Goal: Information Seeking & Learning: Check status

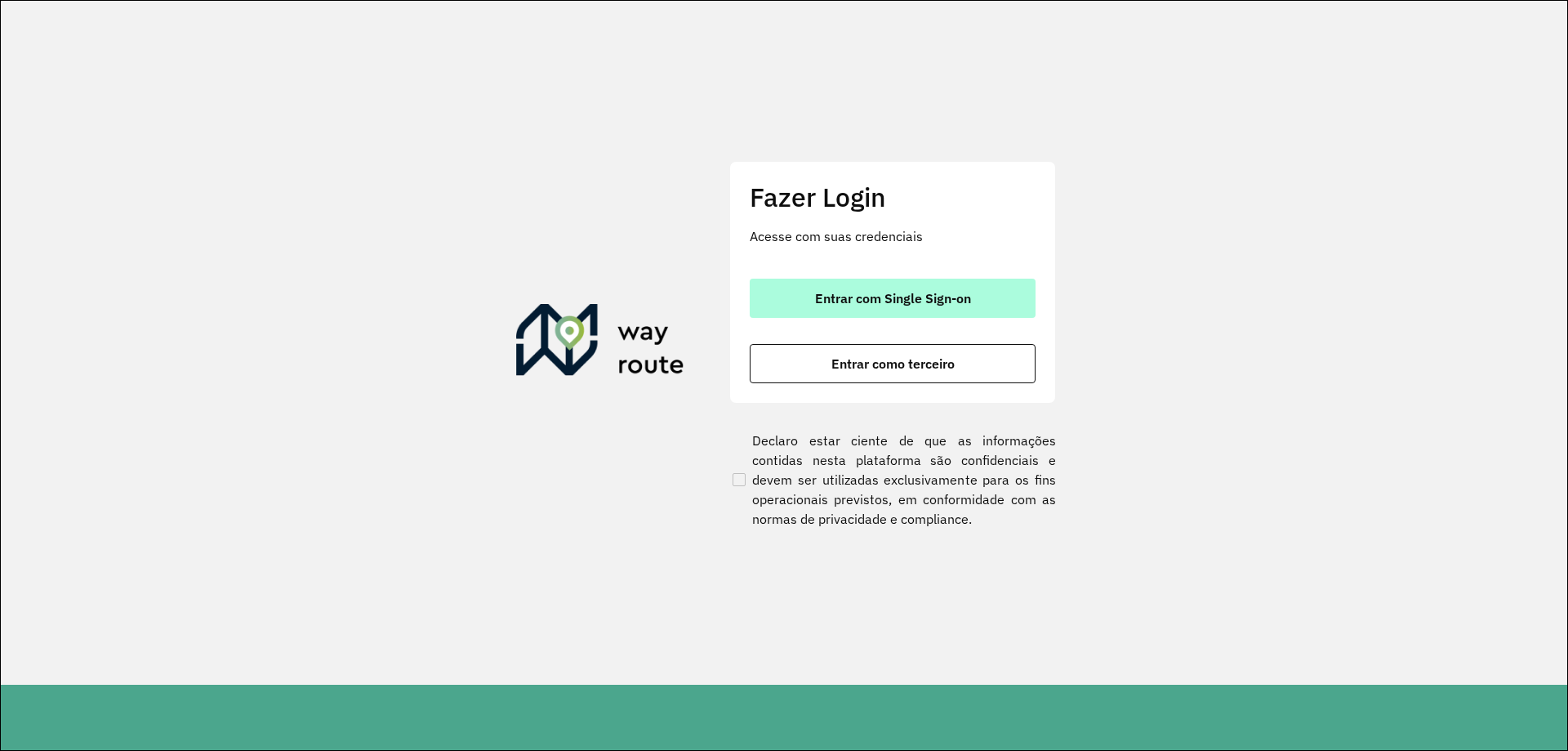
click at [938, 298] on span "Entrar com Single Sign-on" at bounding box center [893, 297] width 156 height 13
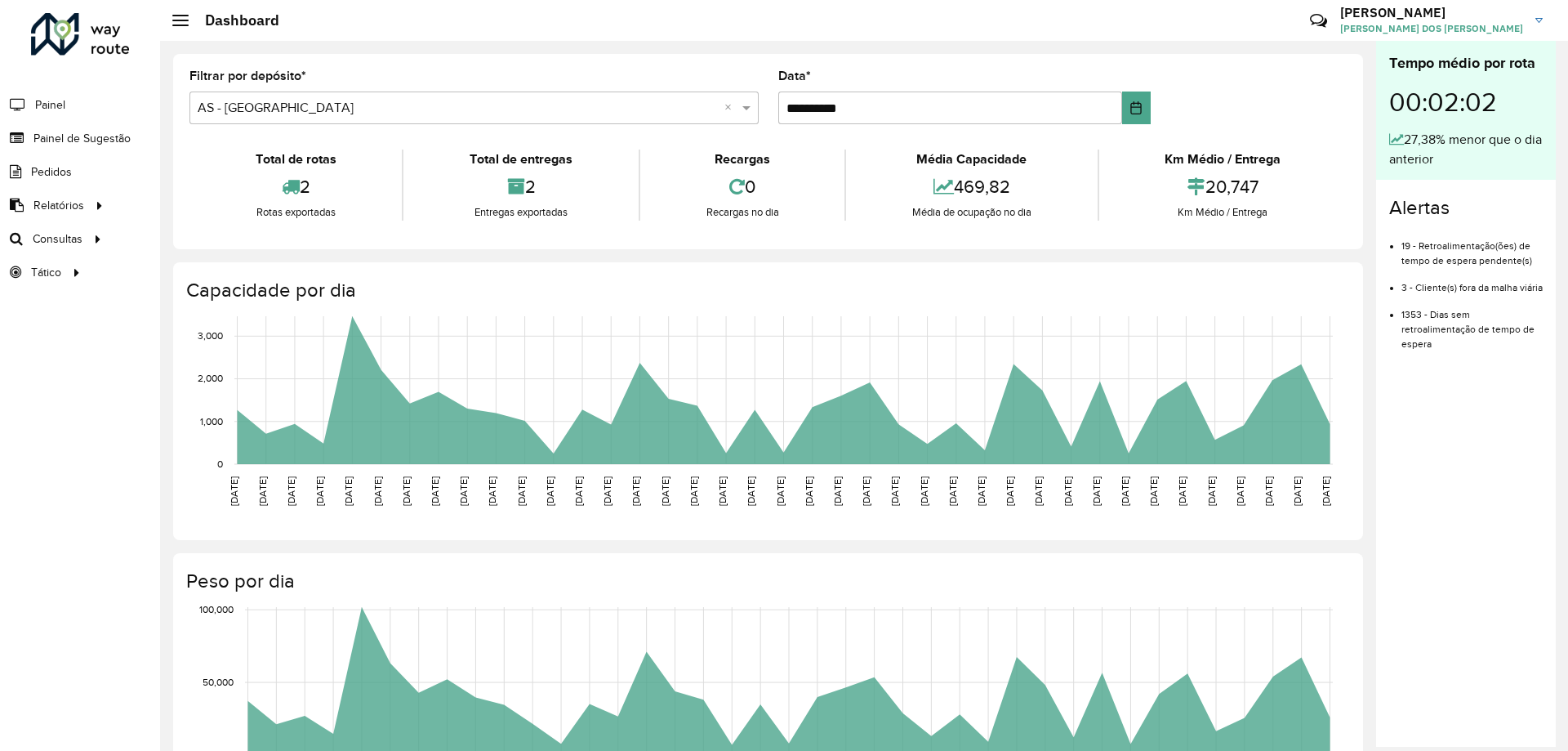
click at [443, 110] on input "text" at bounding box center [458, 108] width 520 height 20
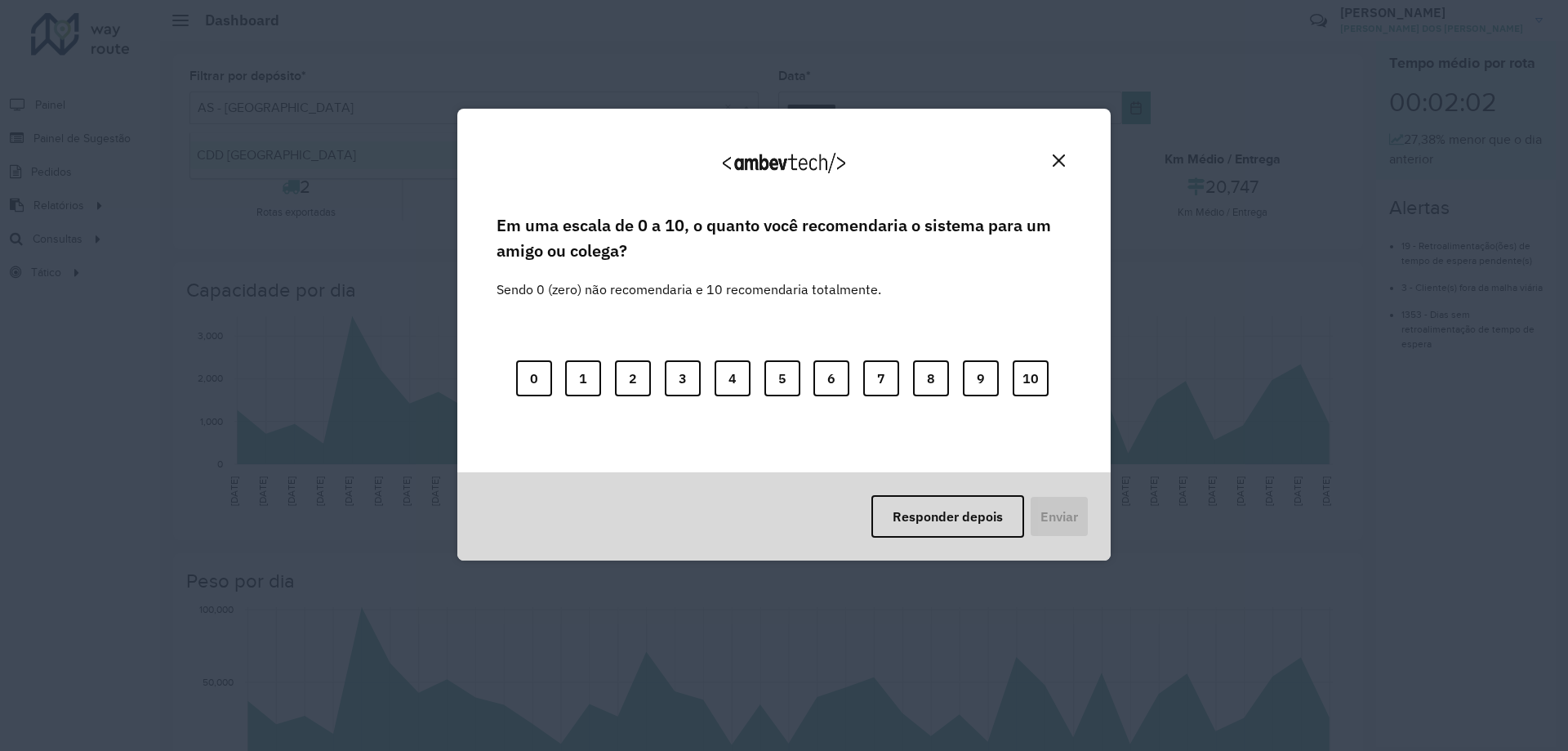
click at [433, 169] on div "Agradecemos seu feedback! Em uma escala de 0 a 10, o quanto você recomendaria o…" at bounding box center [784, 376] width 1568 height 751
click at [1061, 153] on button "Close" at bounding box center [1059, 160] width 26 height 26
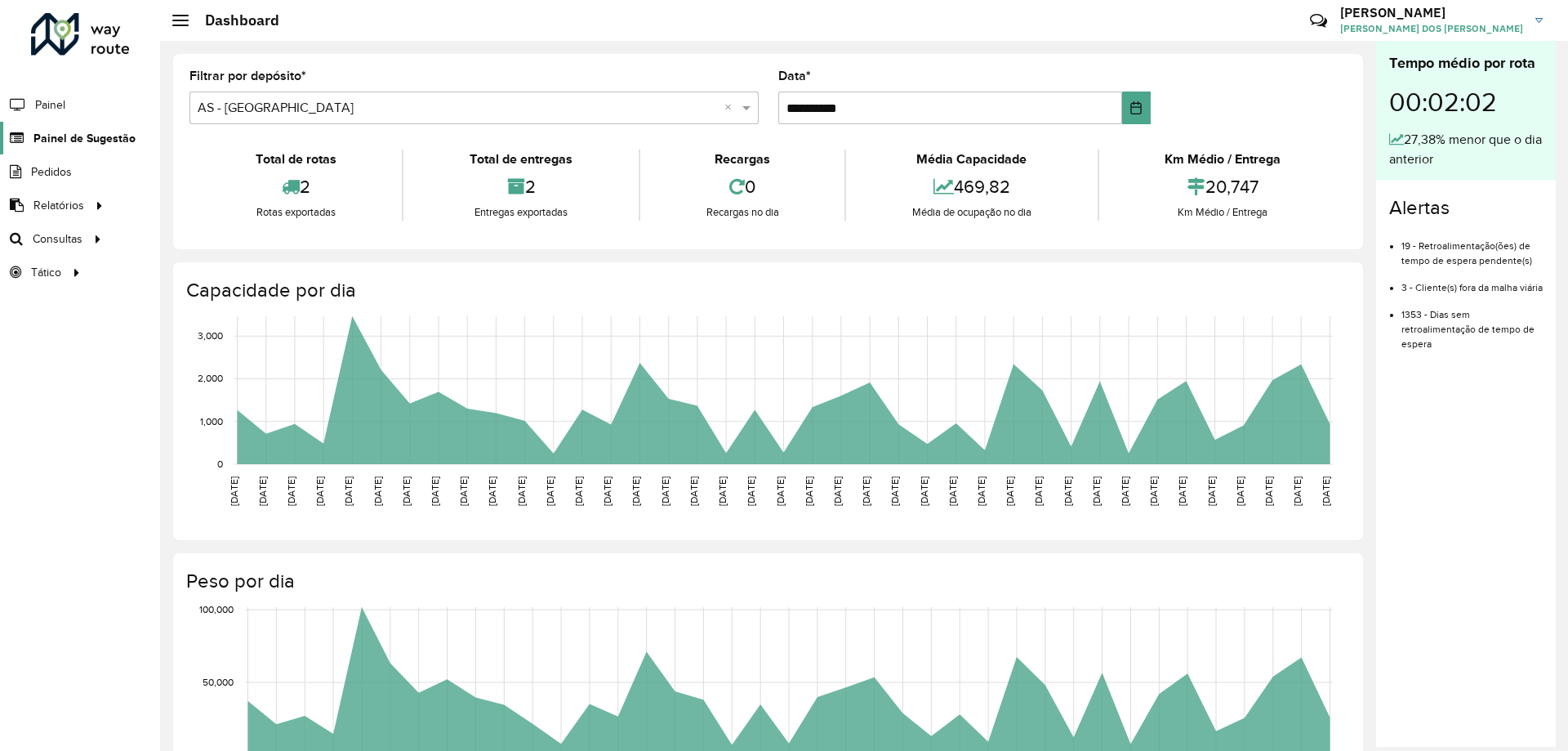
click at [64, 133] on span "Painel de Sugestão" at bounding box center [84, 139] width 102 height 17
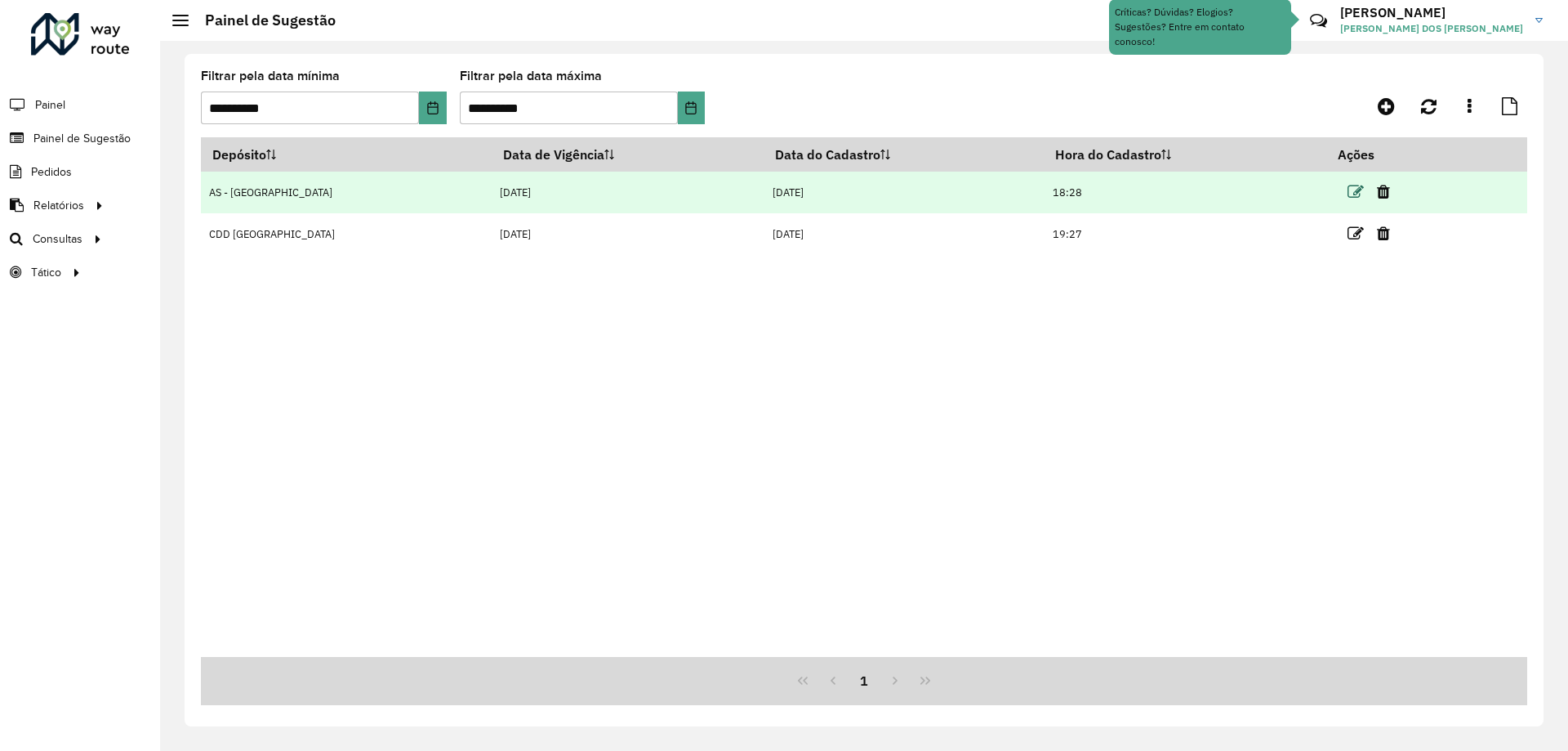
click at [1348, 192] on icon at bounding box center [1356, 191] width 16 height 16
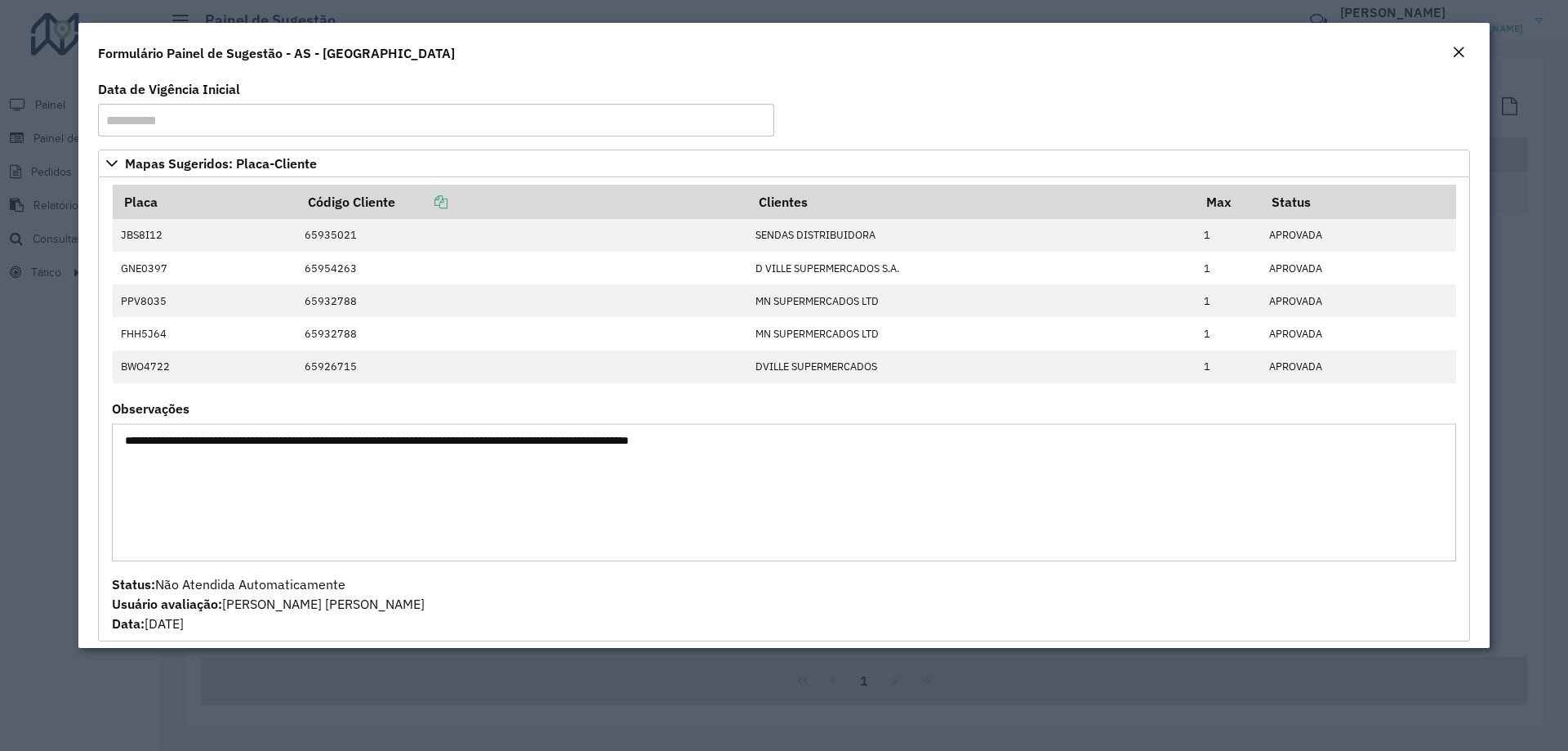
scroll to position [15, 0]
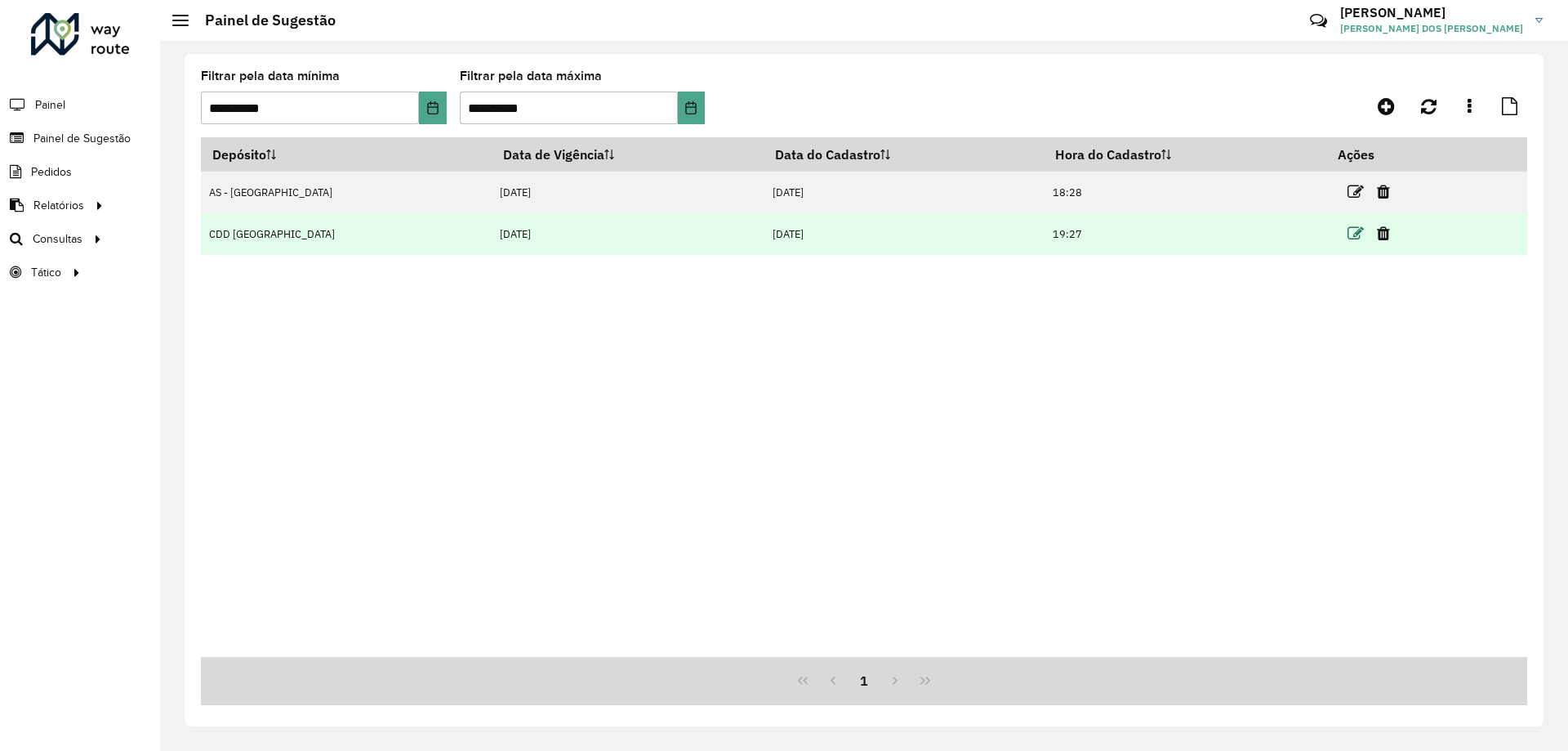
click at [1348, 234] on icon at bounding box center [1356, 233] width 16 height 16
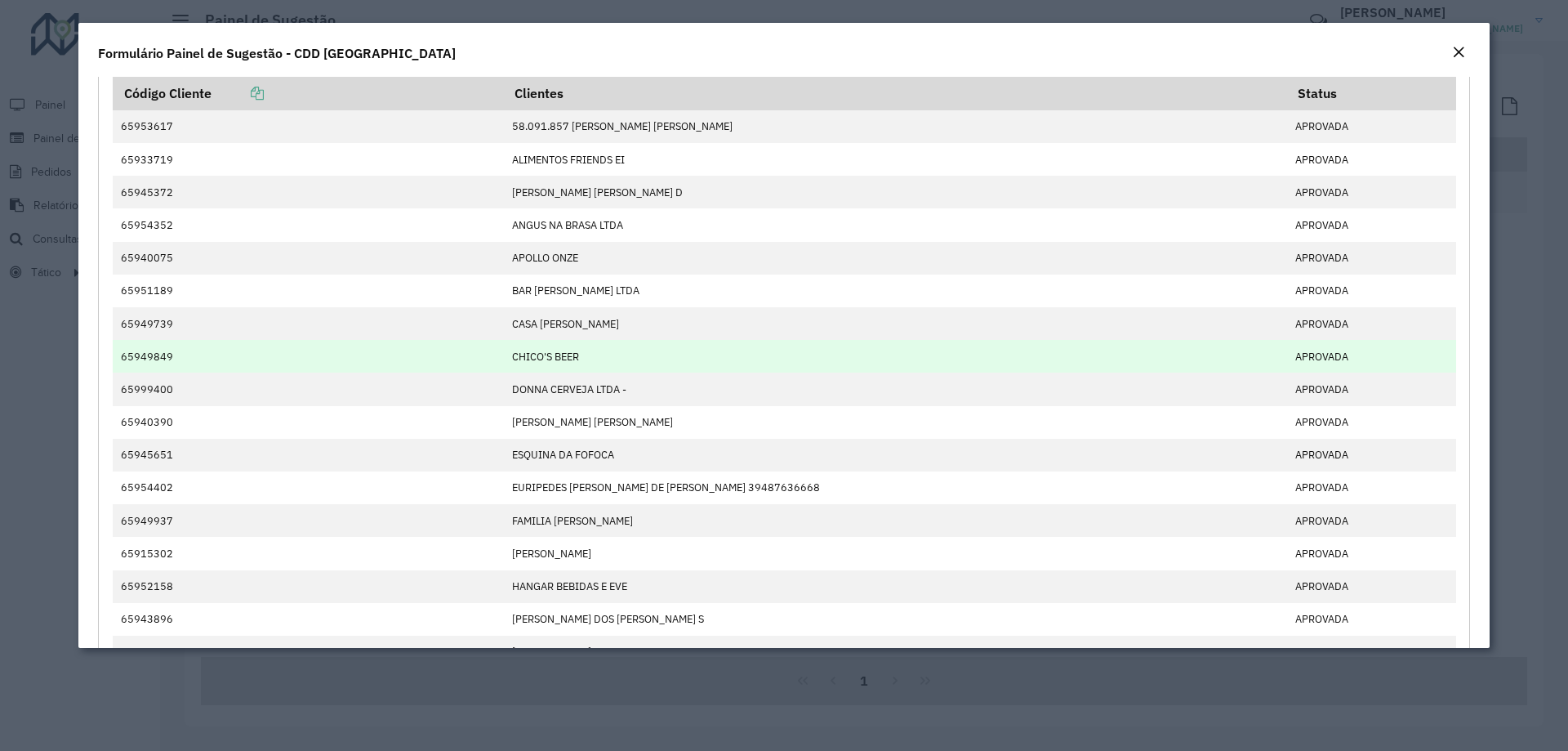
scroll to position [0, 0]
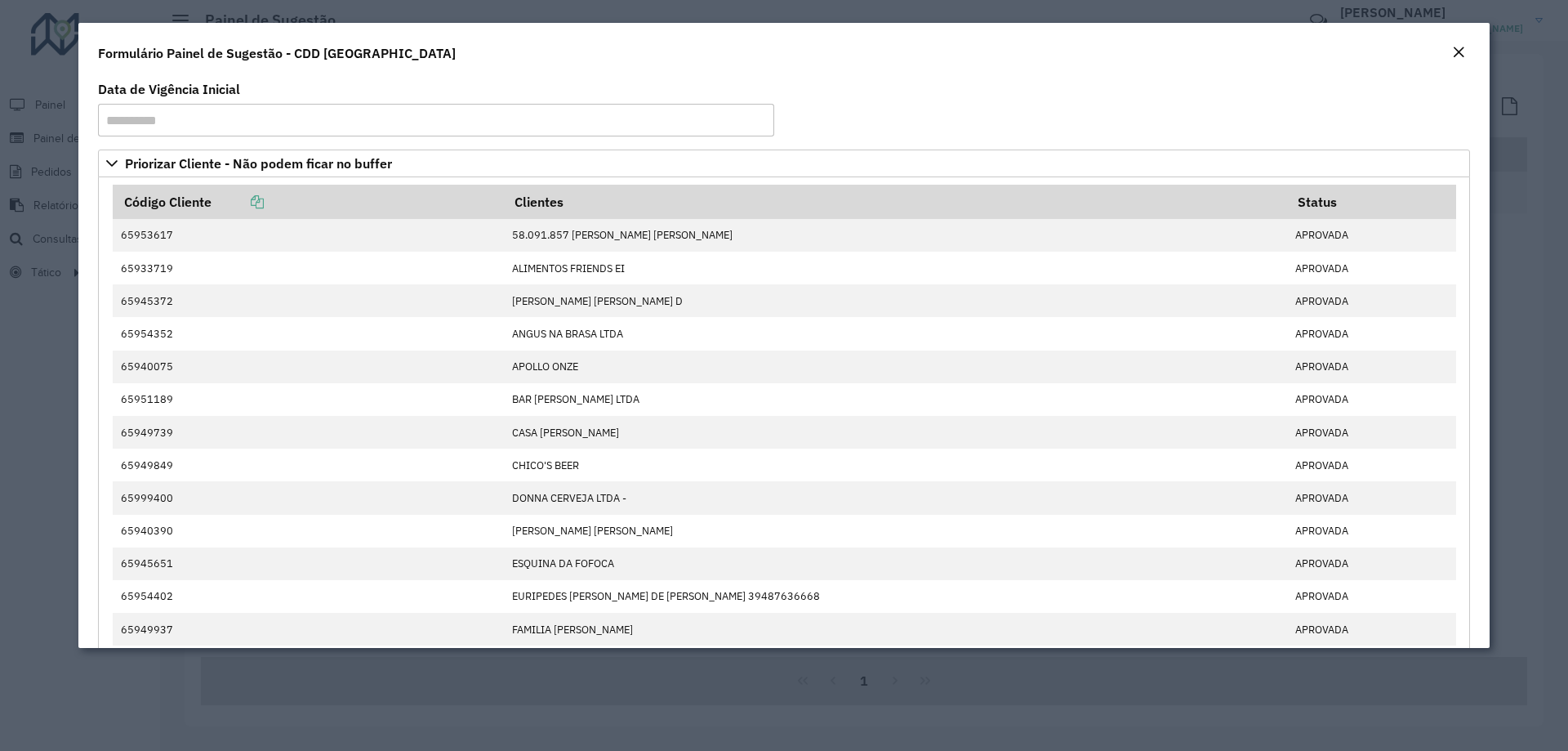
click at [1469, 55] on div "Formulário Painel de Sugestão - CDD [GEOGRAPHIC_DATA]" at bounding box center [783, 50] width 1411 height 54
click at [1451, 45] on div "Close" at bounding box center [1457, 53] width 13 height 20
